Goal: Transaction & Acquisition: Book appointment/travel/reservation

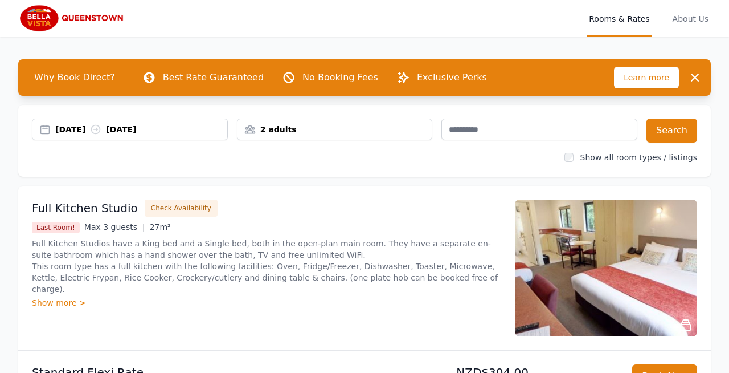
click at [98, 127] on div "[DATE] [DATE]" at bounding box center [141, 129] width 172 height 11
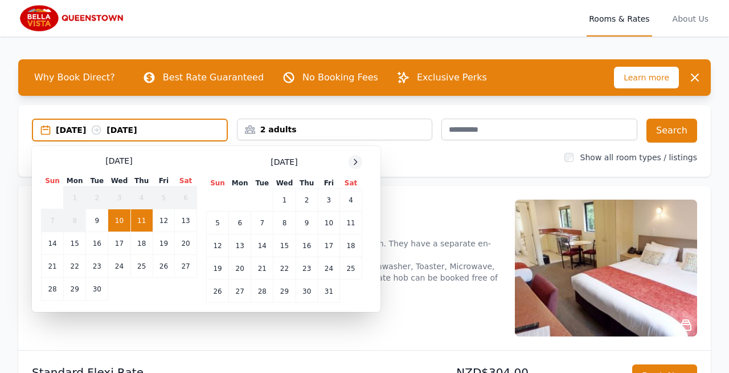
click at [354, 161] on icon at bounding box center [355, 161] width 9 height 9
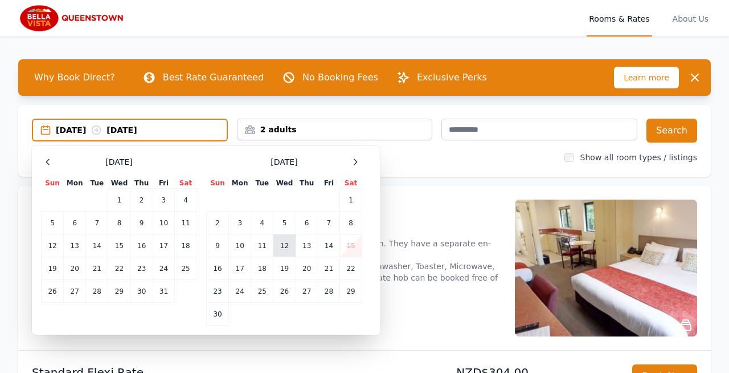
click at [287, 246] on td "12" at bounding box center [285, 245] width 22 height 23
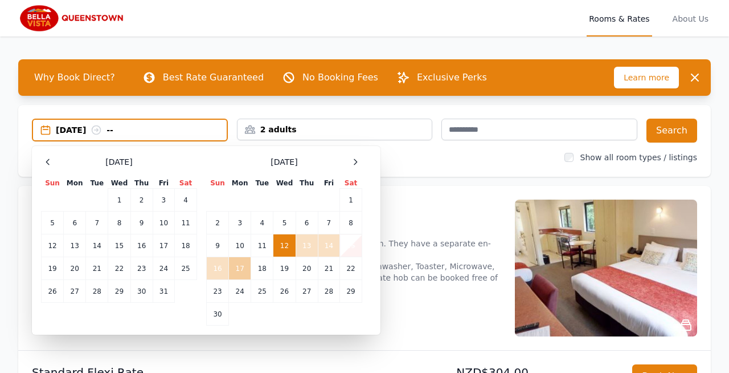
click at [238, 268] on td "17" at bounding box center [240, 268] width 22 height 23
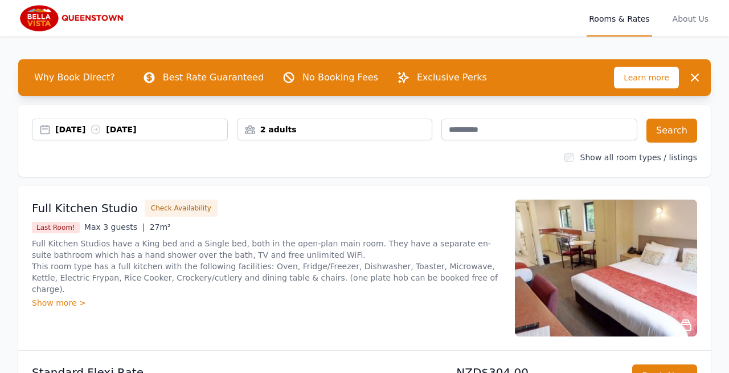
click at [306, 119] on div "2 adults" at bounding box center [335, 130] width 196 height 22
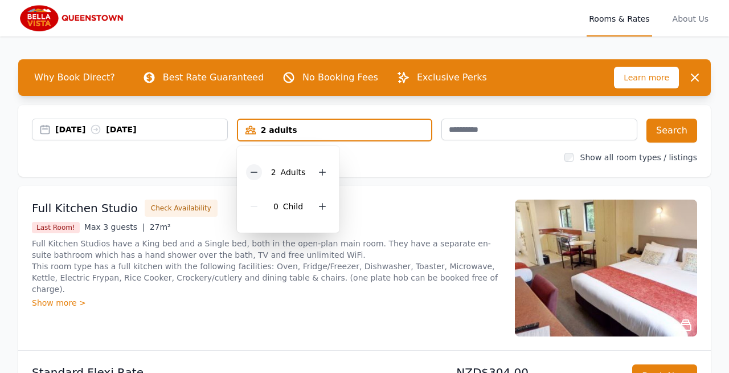
click at [256, 173] on icon at bounding box center [254, 172] width 9 height 9
click at [668, 130] on button "Search" at bounding box center [672, 131] width 51 height 24
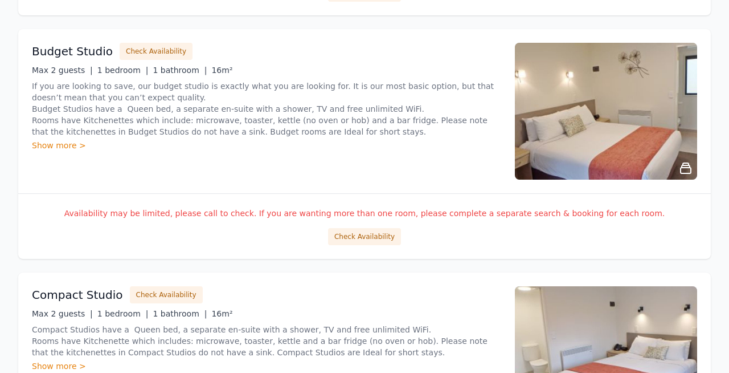
scroll to position [634, 0]
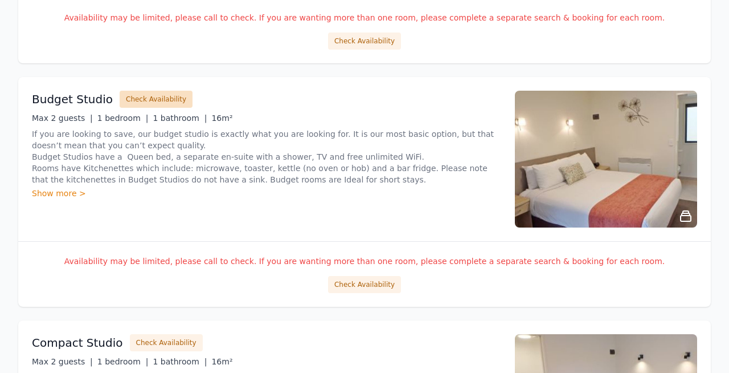
click at [149, 92] on button "Check Availability" at bounding box center [156, 99] width 73 height 17
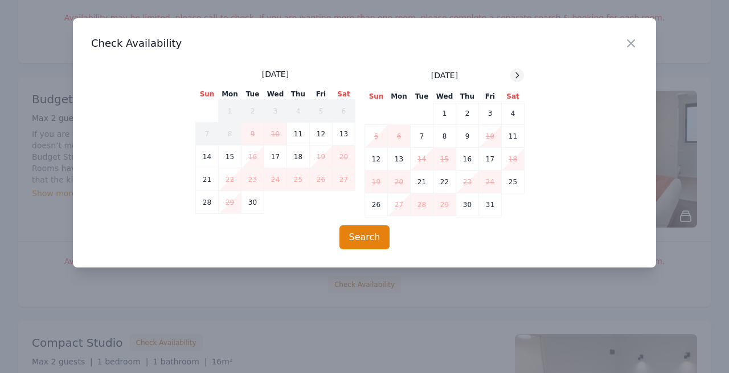
click at [518, 73] on icon at bounding box center [517, 75] width 9 height 9
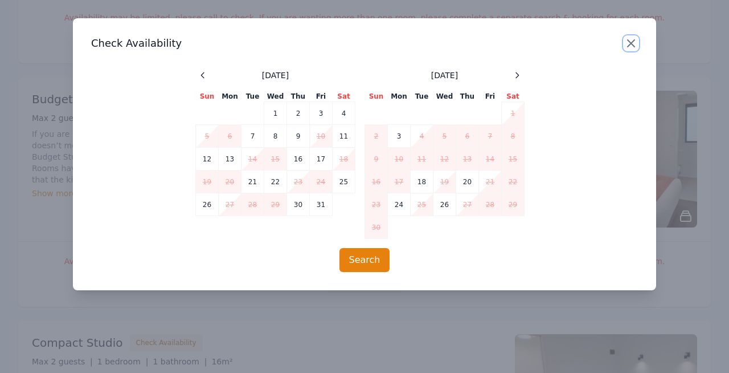
click at [633, 43] on icon "button" at bounding box center [632, 43] width 14 height 14
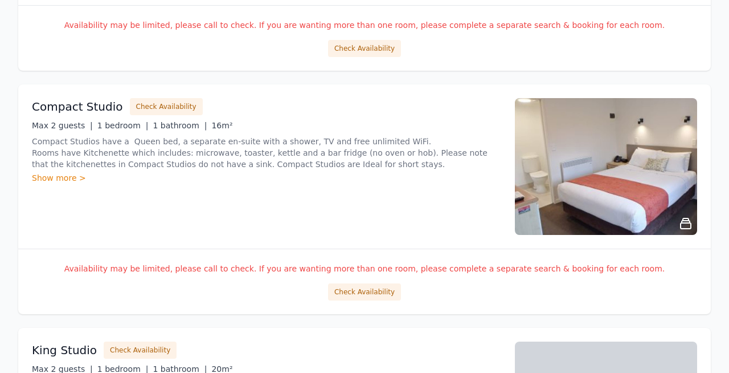
scroll to position [871, 0]
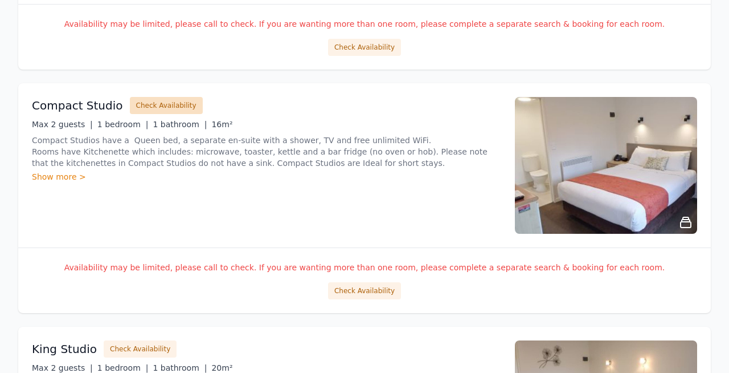
click at [146, 105] on button "Check Availability" at bounding box center [166, 105] width 73 height 17
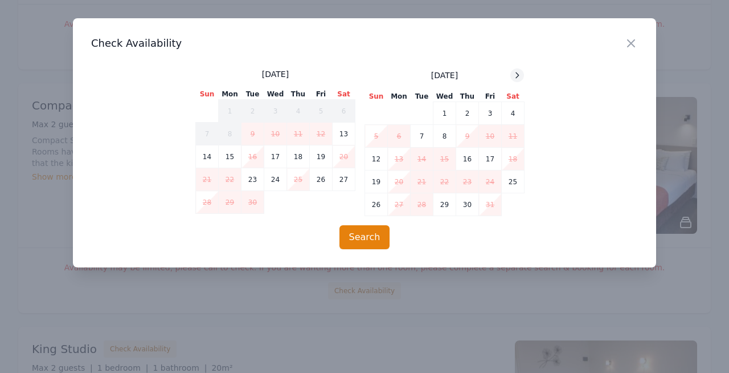
click at [520, 72] on icon at bounding box center [517, 75] width 9 height 9
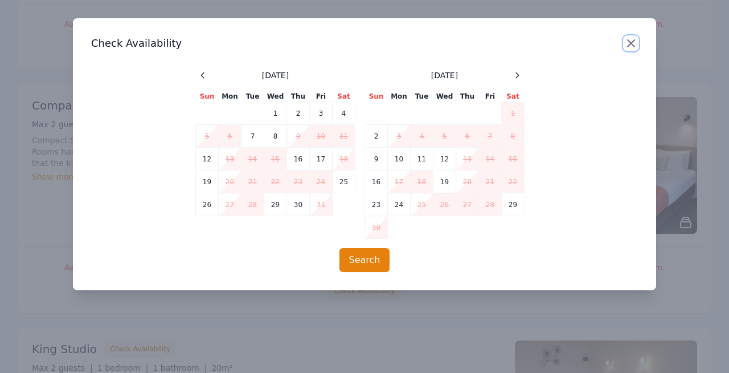
click at [632, 42] on icon "button" at bounding box center [631, 43] width 7 height 7
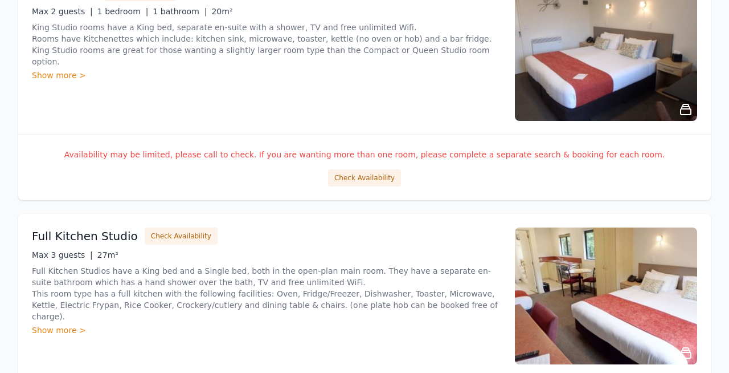
scroll to position [1234, 0]
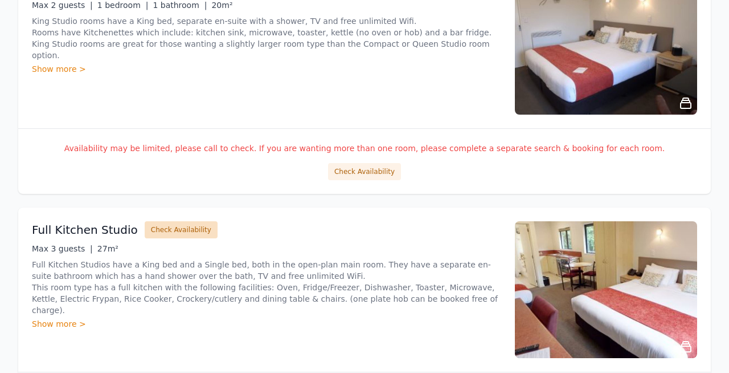
click at [169, 227] on button "Check Availability" at bounding box center [181, 229] width 73 height 17
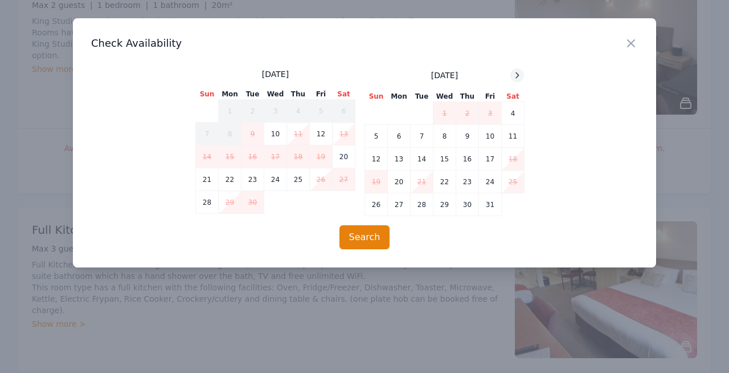
click at [515, 74] on icon at bounding box center [517, 75] width 9 height 9
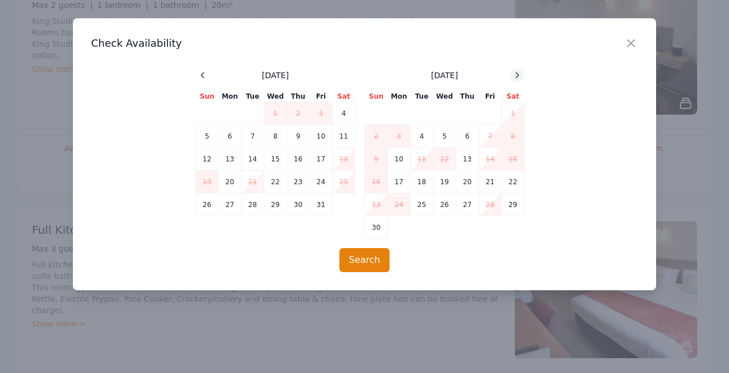
click at [517, 76] on icon at bounding box center [517, 75] width 9 height 9
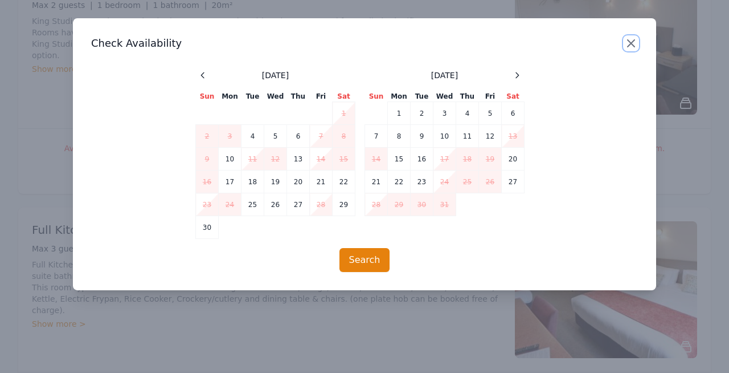
click at [633, 43] on icon "button" at bounding box center [632, 43] width 14 height 14
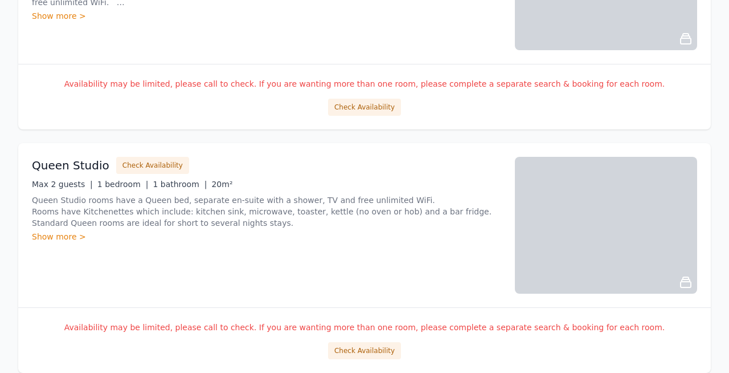
scroll to position [1788, 0]
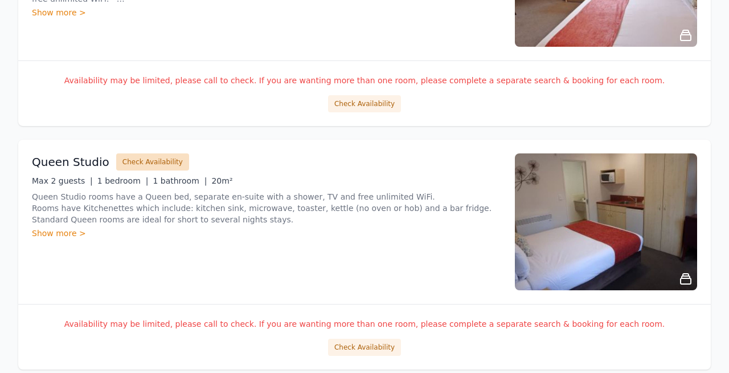
click at [160, 161] on button "Check Availability" at bounding box center [152, 161] width 73 height 17
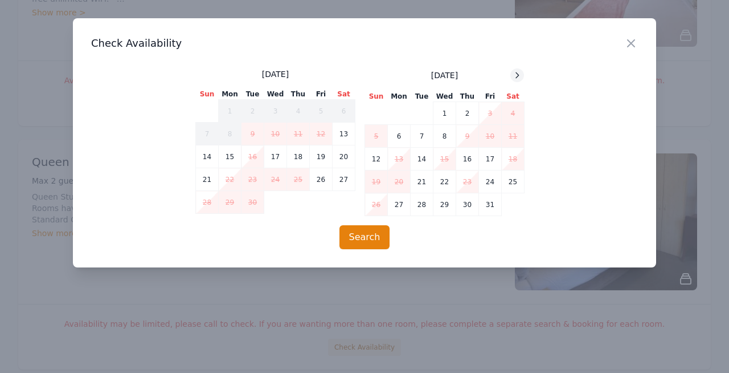
click at [517, 74] on icon at bounding box center [517, 75] width 9 height 9
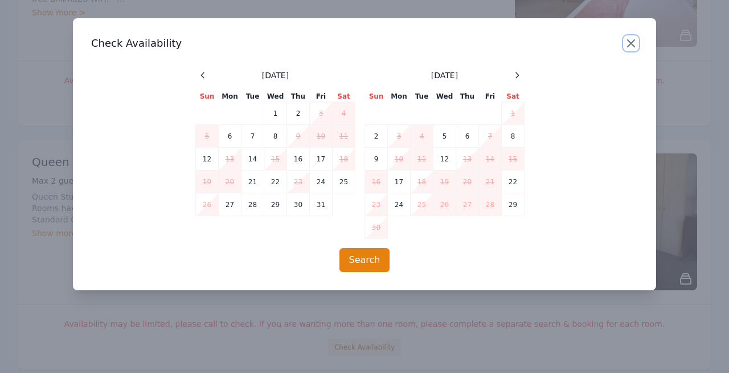
click at [632, 42] on icon "button" at bounding box center [631, 43] width 7 height 7
